Goal: Task Accomplishment & Management: Use online tool/utility

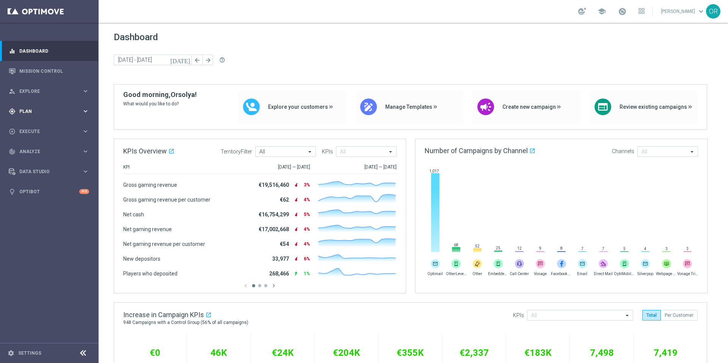
click at [40, 112] on span "Plan" at bounding box center [50, 111] width 63 height 5
click at [44, 69] on link "Mission Control" at bounding box center [54, 71] width 70 height 20
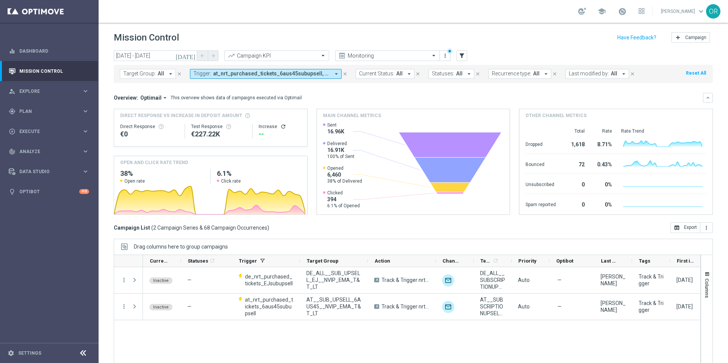
click at [191, 56] on icon "[DATE]" at bounding box center [186, 55] width 20 height 7
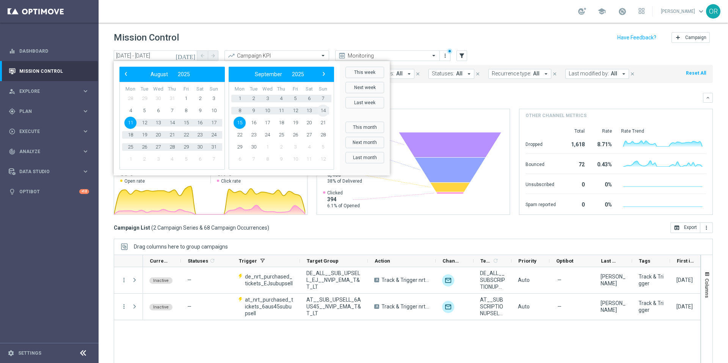
click at [325, 111] on span "14" at bounding box center [323, 111] width 12 height 12
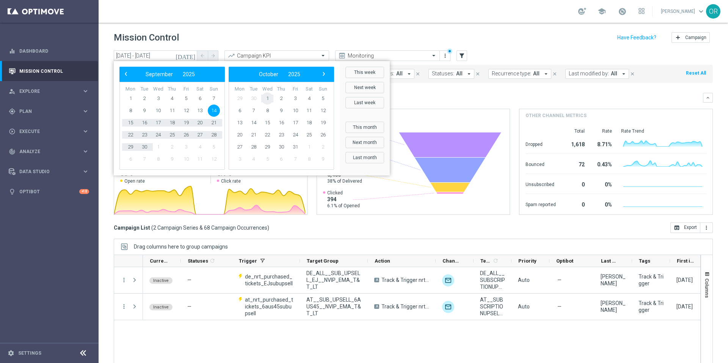
click at [267, 99] on span "1" at bounding box center [267, 99] width 12 height 12
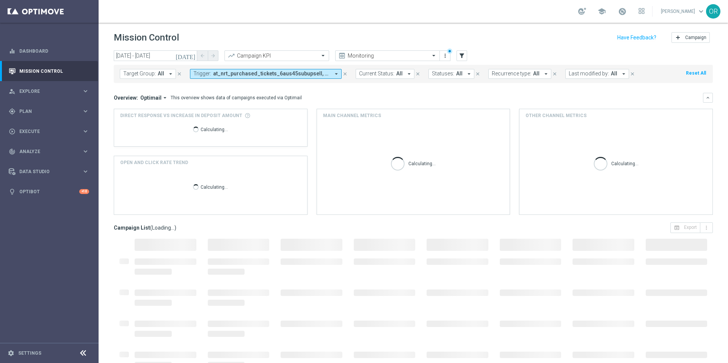
click at [189, 57] on icon "[DATE]" at bounding box center [186, 55] width 20 height 7
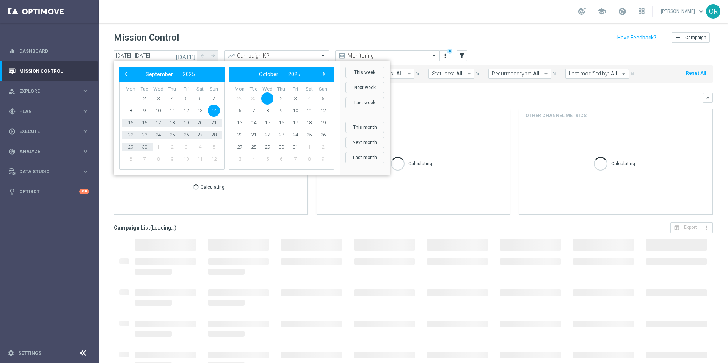
click at [268, 97] on span "1" at bounding box center [267, 99] width 12 height 12
click at [171, 97] on span "2" at bounding box center [172, 99] width 12 height 12
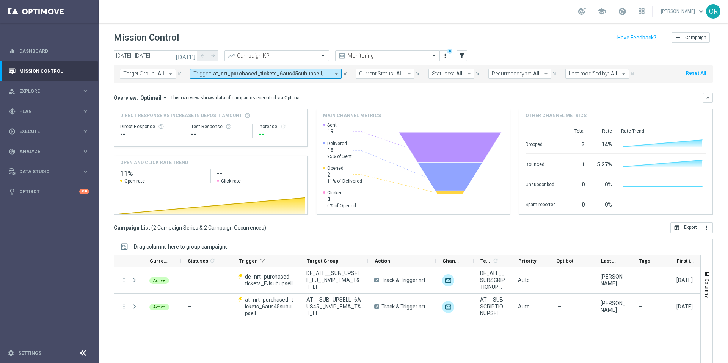
click at [333, 71] on icon "arrow_drop_down" at bounding box center [336, 74] width 7 height 7
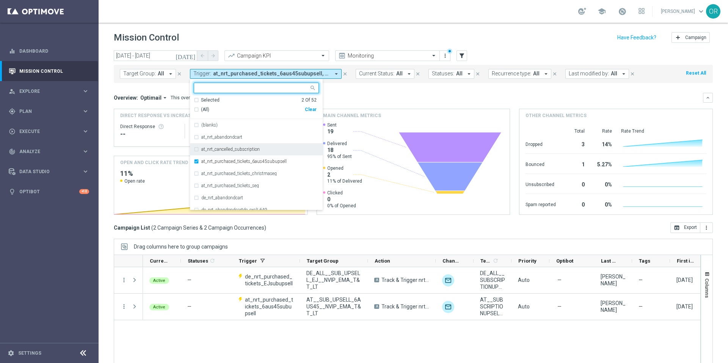
click at [197, 149] on div "at_nrt_cancelled_subscription" at bounding box center [256, 149] width 125 height 12
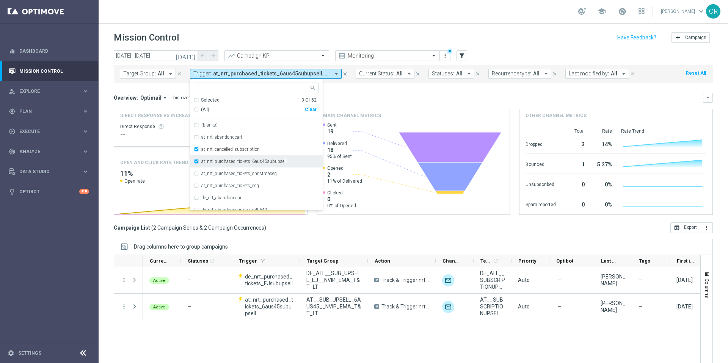
click at [196, 160] on div "at_nrt_purchased_tickets_6aus45subupsell" at bounding box center [256, 161] width 125 height 12
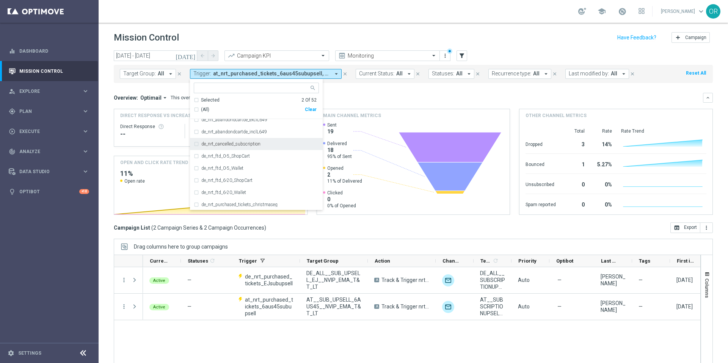
click at [196, 143] on div "de_nrt_cancelled_subscription" at bounding box center [256, 144] width 125 height 12
click at [195, 144] on div "de_nrt_purchased_tickets_EJsubupsell" at bounding box center [256, 144] width 125 height 12
click at [192, 55] on icon "[DATE]" at bounding box center [186, 55] width 20 height 7
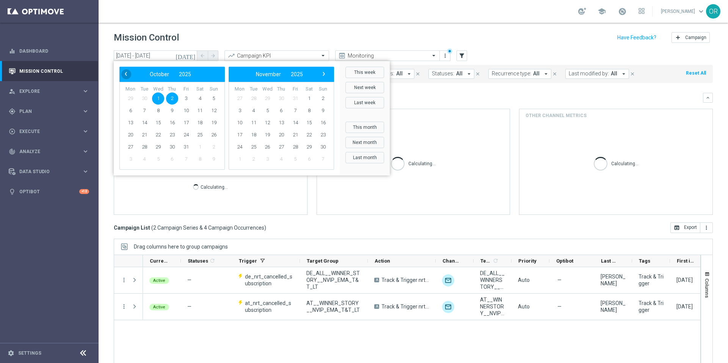
click at [127, 77] on span "‹" at bounding box center [126, 74] width 10 height 10
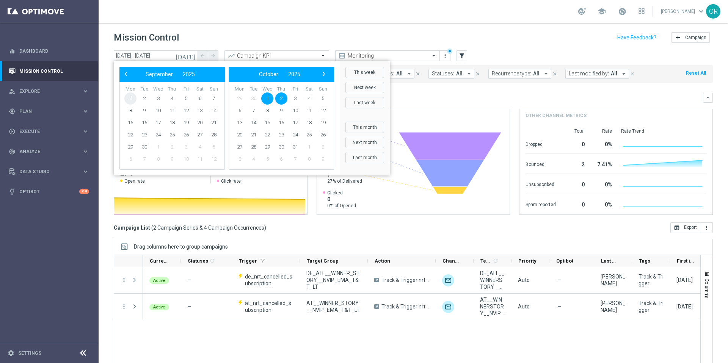
click at [130, 96] on span "1" at bounding box center [130, 99] width 12 height 12
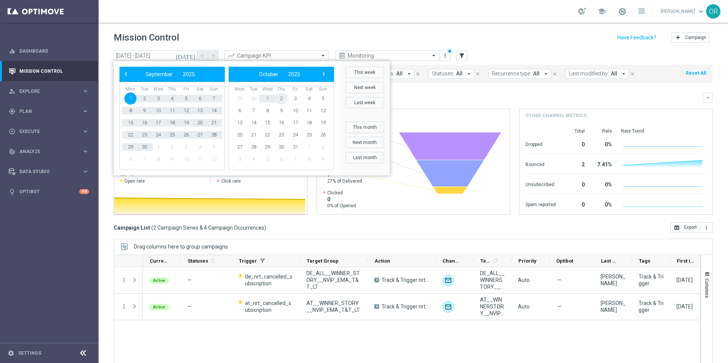
click at [281, 99] on span "2" at bounding box center [281, 99] width 12 height 12
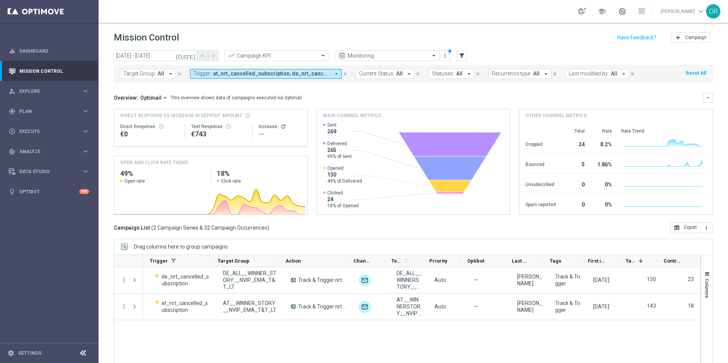
scroll to position [0, 88]
click at [334, 74] on icon "arrow_drop_down" at bounding box center [336, 74] width 7 height 7
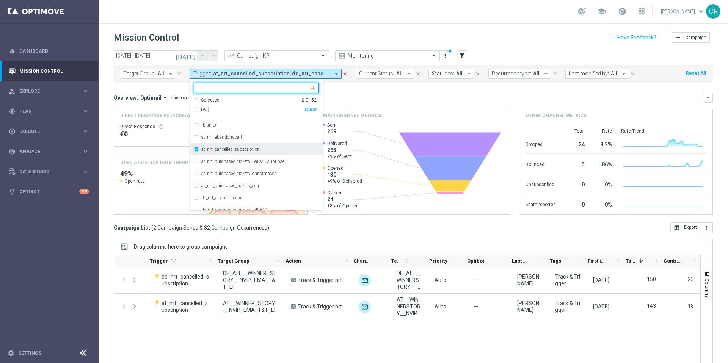
click at [195, 149] on div "at_nrt_cancelled_subscription" at bounding box center [256, 149] width 125 height 12
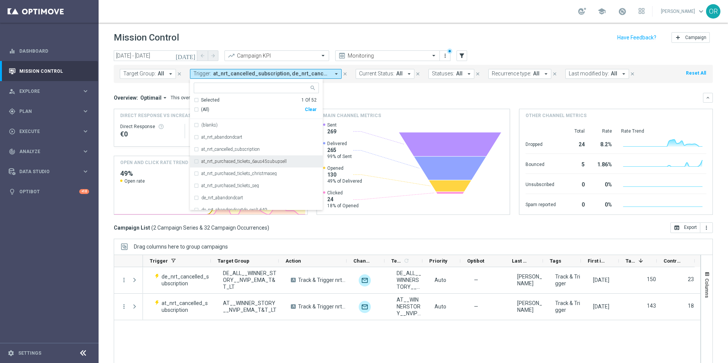
click at [196, 163] on div "at_nrt_purchased_tickets_6aus45subupsell" at bounding box center [256, 161] width 125 height 12
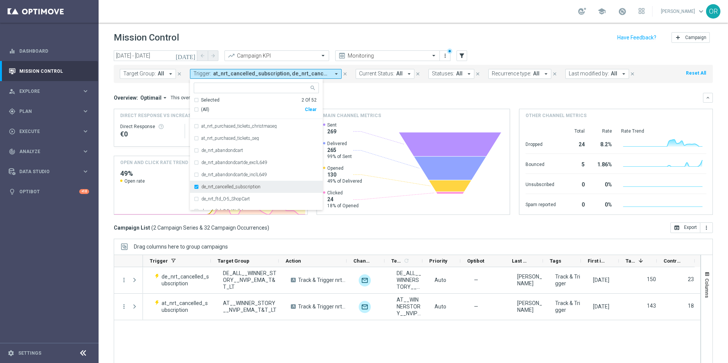
click at [194, 186] on div "de_nrt_cancelled_subscription" at bounding box center [256, 187] width 125 height 12
click at [195, 195] on div "de_nrt_purchased_tickets_EJsubupsell" at bounding box center [256, 195] width 125 height 12
click at [341, 99] on div "Overview: Optimail arrow_drop_down This overview shows data of campaigns execut…" at bounding box center [408, 97] width 589 height 7
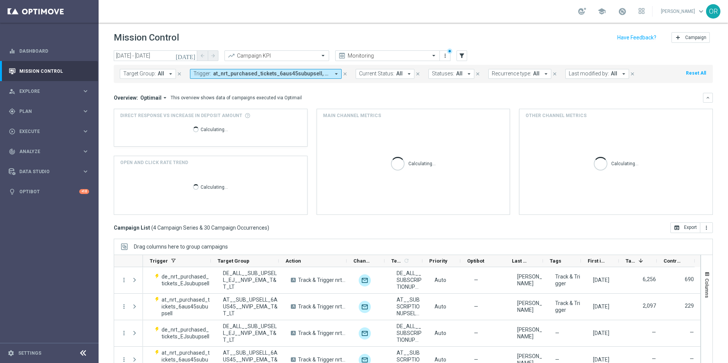
click at [194, 57] on icon "[DATE]" at bounding box center [186, 55] width 20 height 7
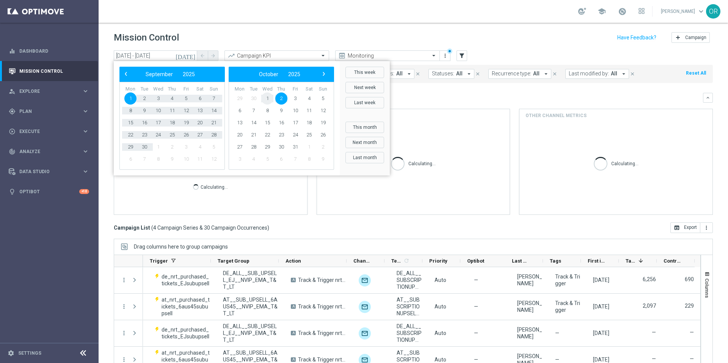
click at [264, 97] on span "1" at bounding box center [267, 99] width 12 height 12
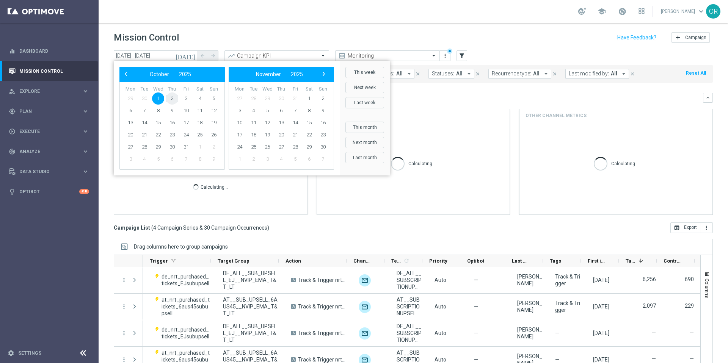
click at [171, 100] on span "2" at bounding box center [172, 99] width 12 height 12
type input "[DATE] - [DATE]"
